Goal: Navigation & Orientation: Find specific page/section

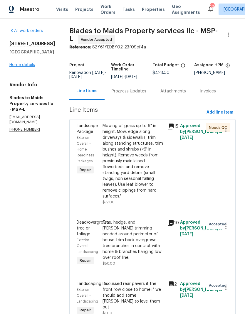
click at [26, 63] on link "Home details" at bounding box center [22, 65] width 26 height 4
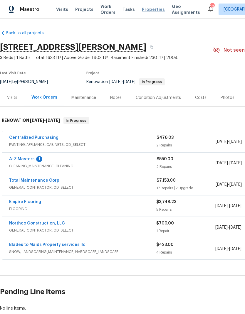
click at [147, 10] on span "Properties" at bounding box center [153, 9] width 23 height 6
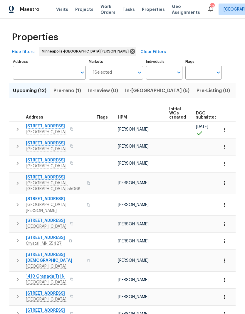
click at [136, 92] on span "In-[GEOGRAPHIC_DATA] (5)" at bounding box center [157, 91] width 64 height 8
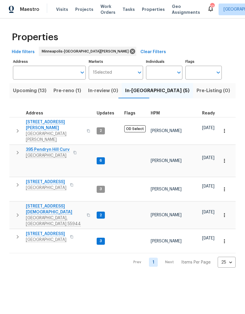
click at [36, 92] on span "Upcoming (13)" at bounding box center [29, 91] width 33 height 8
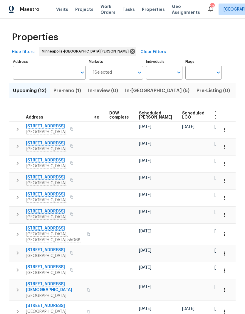
scroll to position [0, 147]
click at [215, 115] on span "Ready Date" at bounding box center [221, 115] width 13 height 8
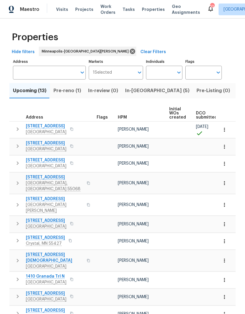
click at [237, 93] on span "Listed (32)" at bounding box center [249, 91] width 25 height 8
